Goal: Navigation & Orientation: Understand site structure

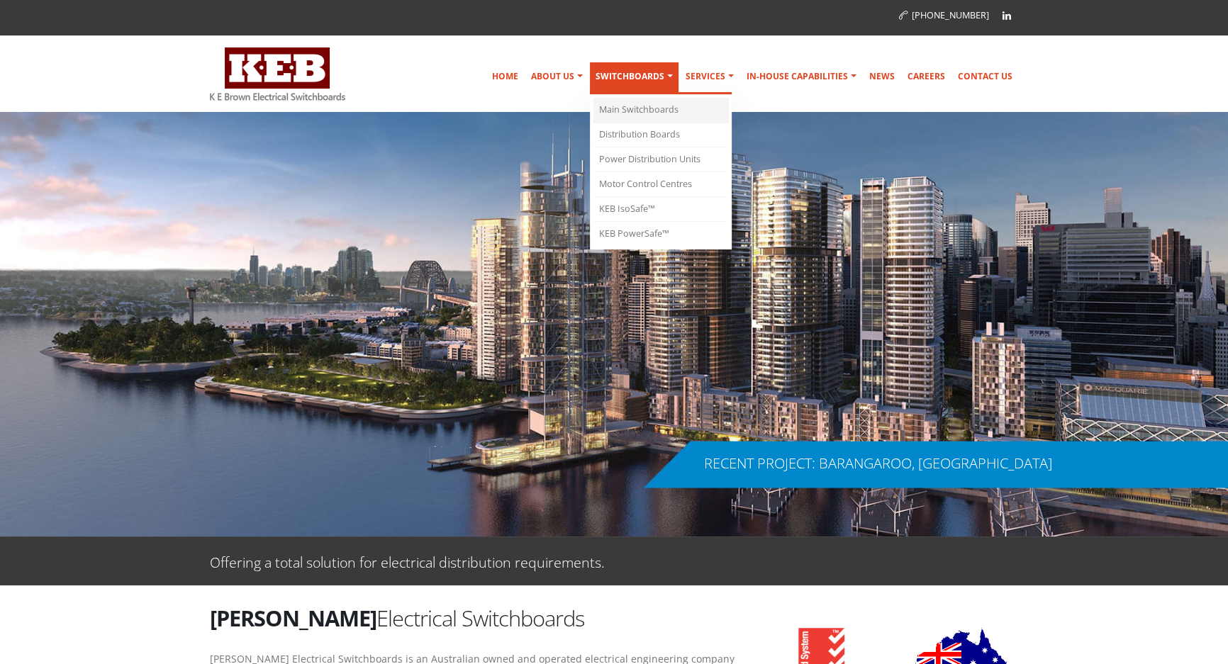
click at [649, 106] on link "Main Switchboards" at bounding box center [660, 110] width 135 height 25
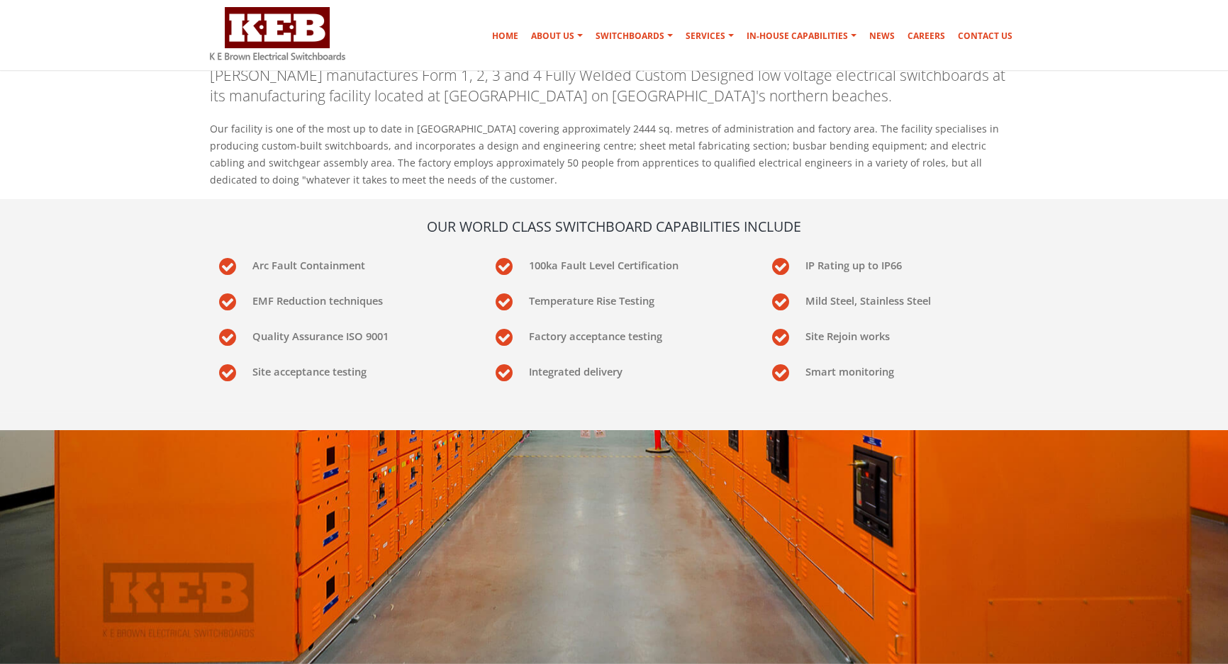
scroll to position [64, 0]
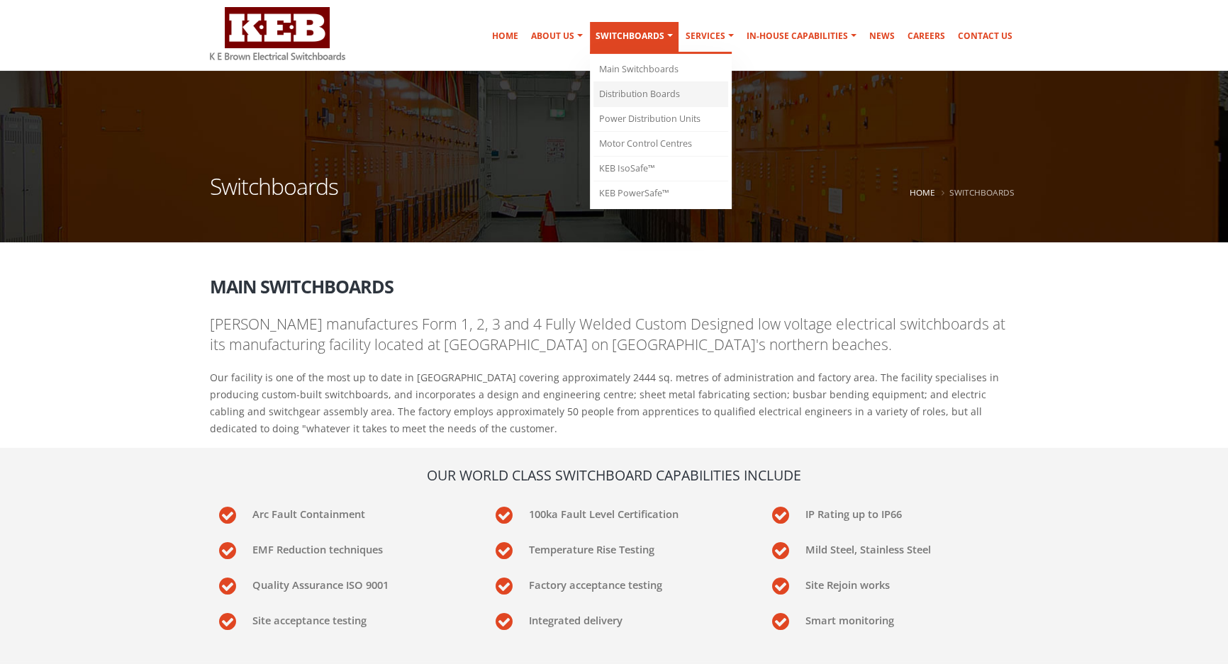
click at [669, 91] on link "Distribution Boards" at bounding box center [660, 94] width 135 height 25
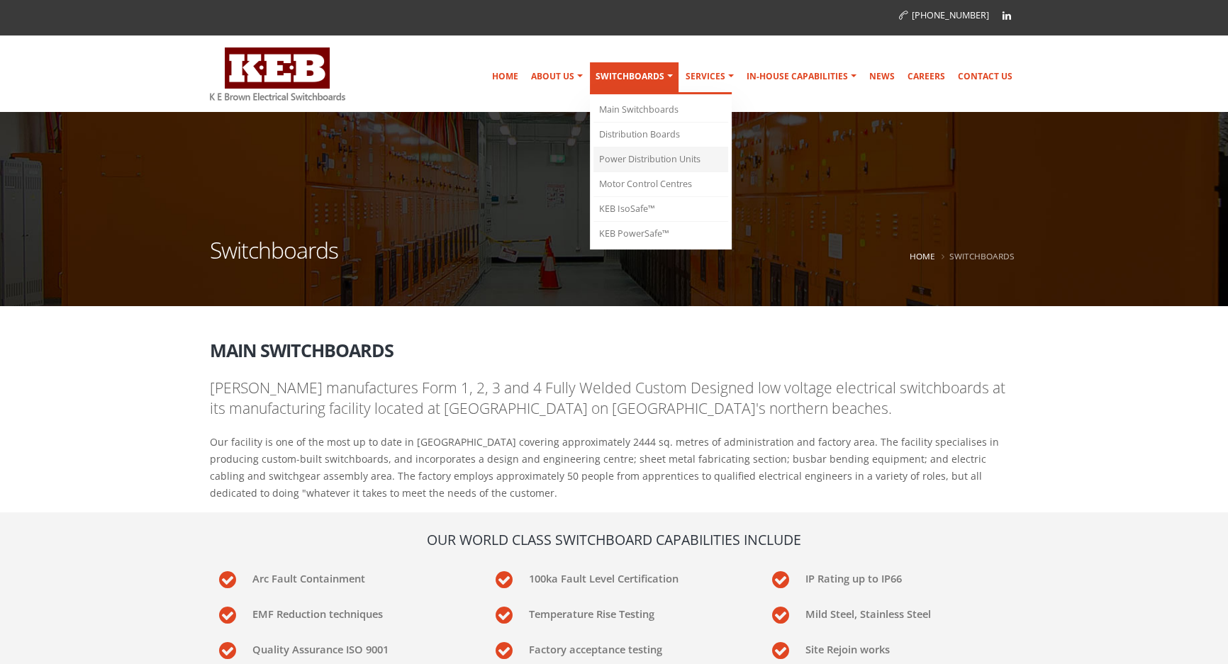
click at [664, 159] on link "Power Distribution Units" at bounding box center [660, 159] width 135 height 25
